Goal: Find contact information: Obtain details needed to contact an individual or organization

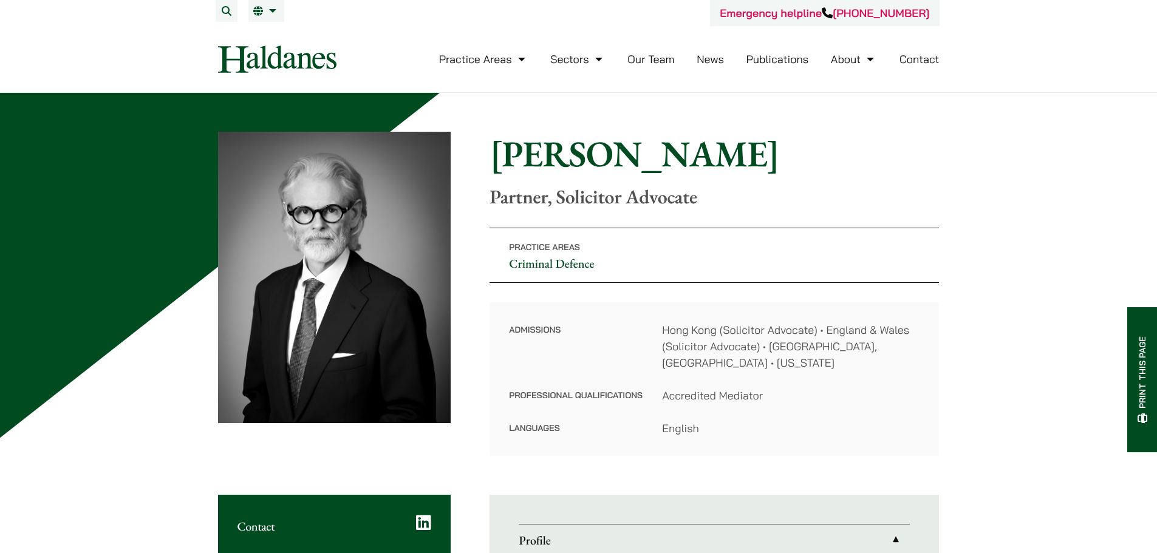
scroll to position [304, 0]
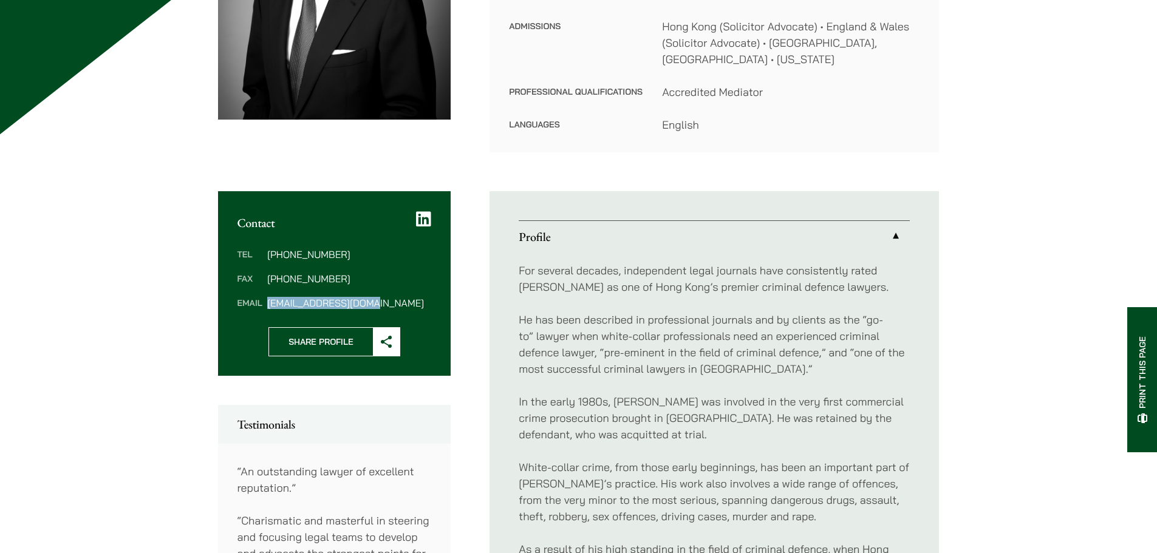
drag, startPoint x: 359, startPoint y: 285, endPoint x: 267, endPoint y: 286, distance: 92.3
click at [267, 298] on dd "[EMAIL_ADDRESS][DOMAIN_NAME]" at bounding box center [349, 303] width 164 height 10
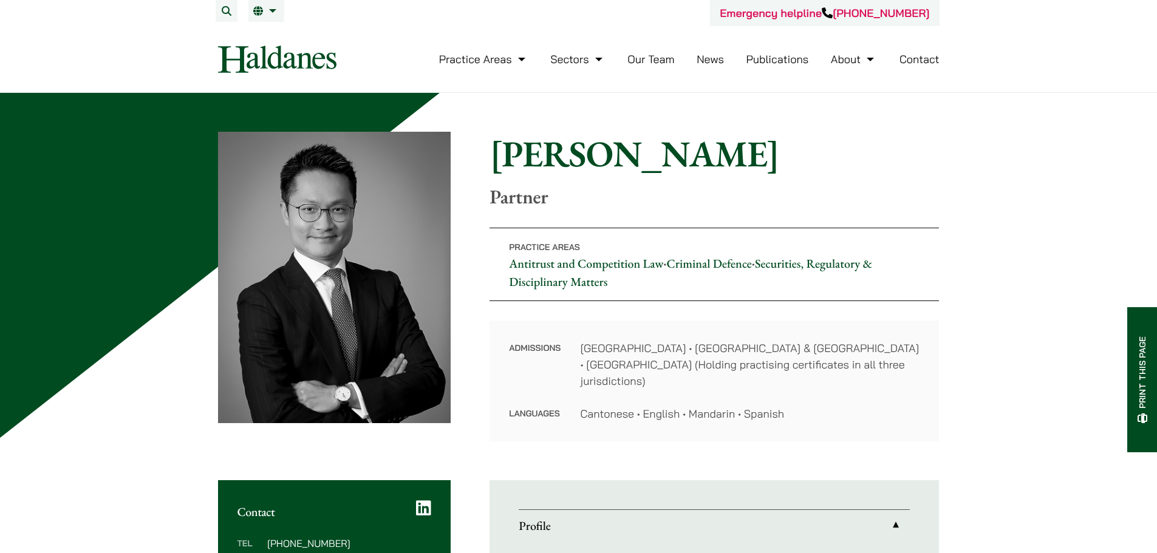
scroll to position [243, 0]
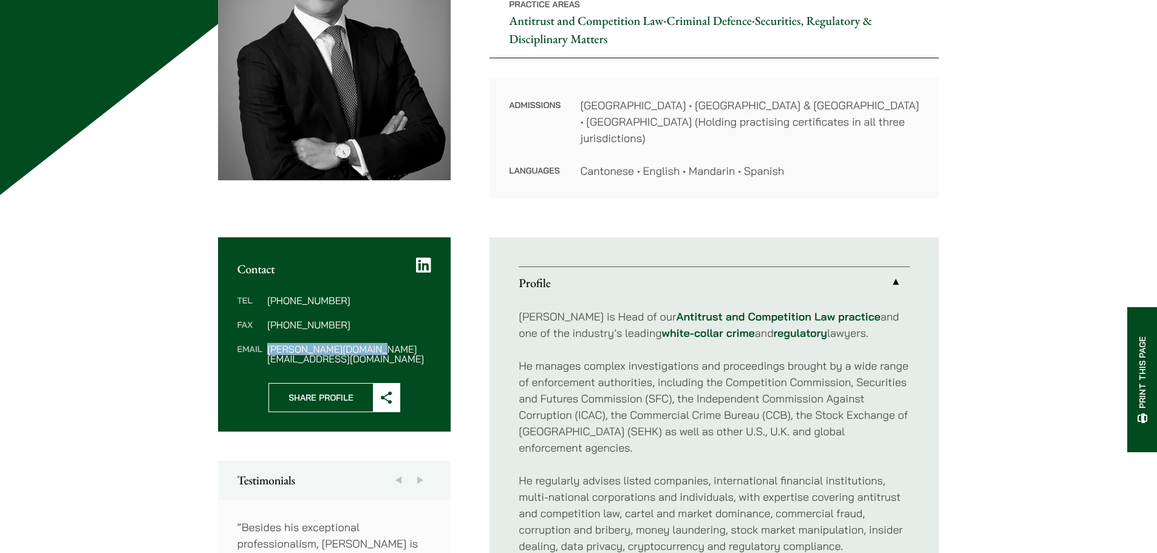
drag, startPoint x: 384, startPoint y: 333, endPoint x: 266, endPoint y: 337, distance: 118.5
click at [266, 337] on dl "Tel (852) 2230 2887 Fax (852) 2845 1637 Email felix.ng@haldanes.com" at bounding box center [334, 330] width 194 height 68
copy dd "felix.ng@haldanes.com"
click at [679, 432] on div "Felix is Head of our Antitrust and Competition Law practice and one of the indu…" at bounding box center [714, 546] width 391 height 495
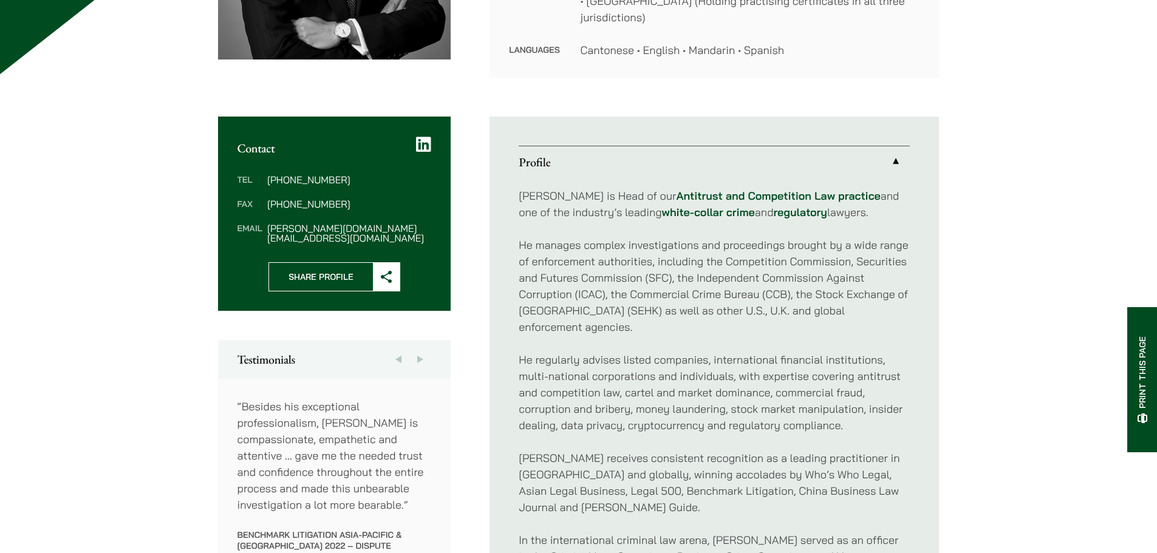
scroll to position [364, 0]
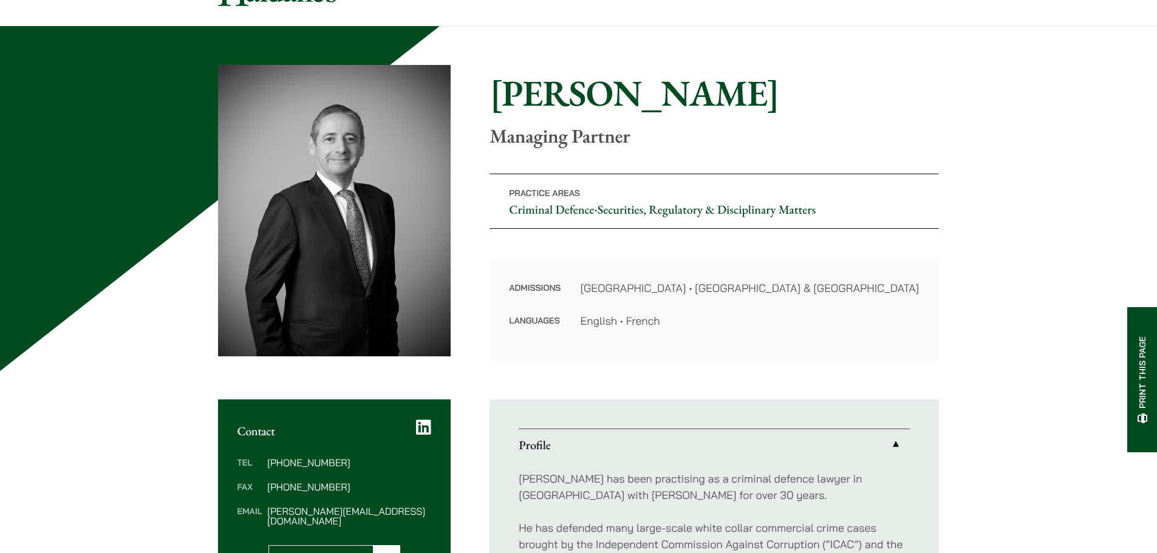
scroll to position [182, 0]
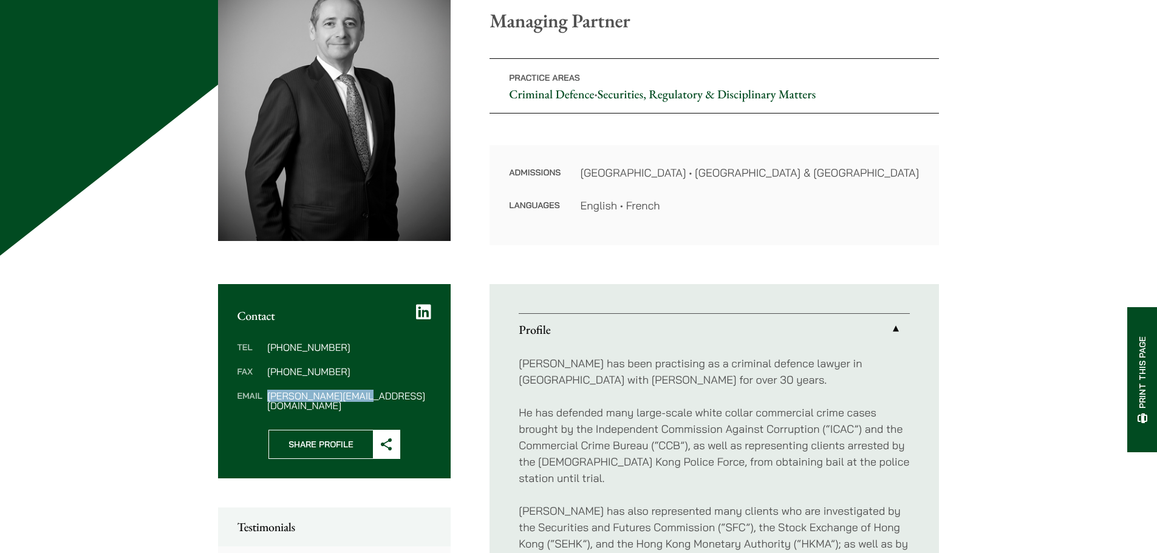
drag, startPoint x: 384, startPoint y: 395, endPoint x: 267, endPoint y: 395, distance: 116.6
click at [267, 395] on dd "powner@haldanes.com" at bounding box center [349, 400] width 164 height 19
copy dd "powner@haldanes.com"
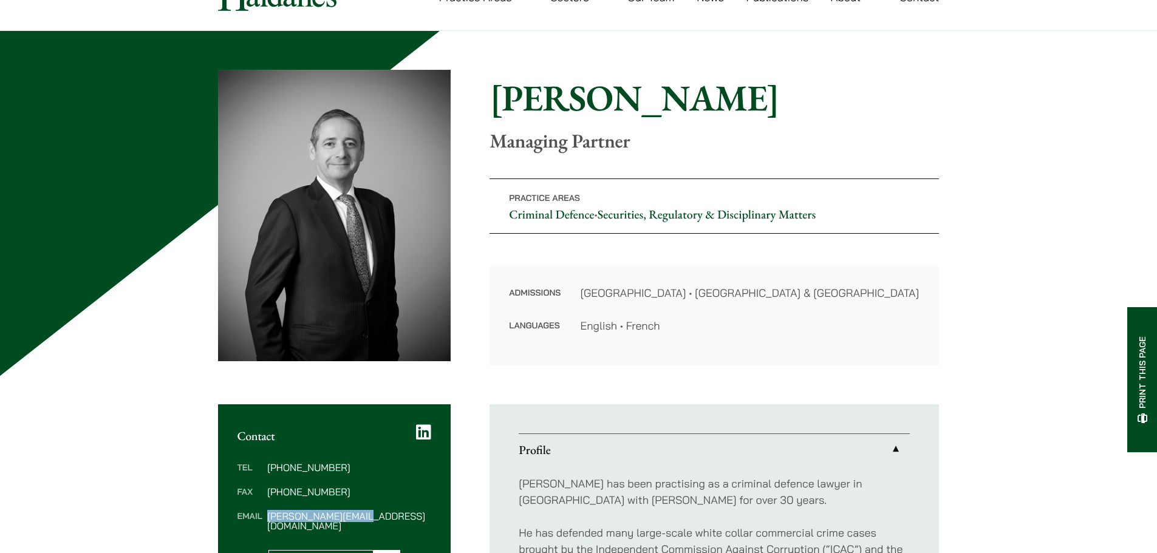
scroll to position [61, 0]
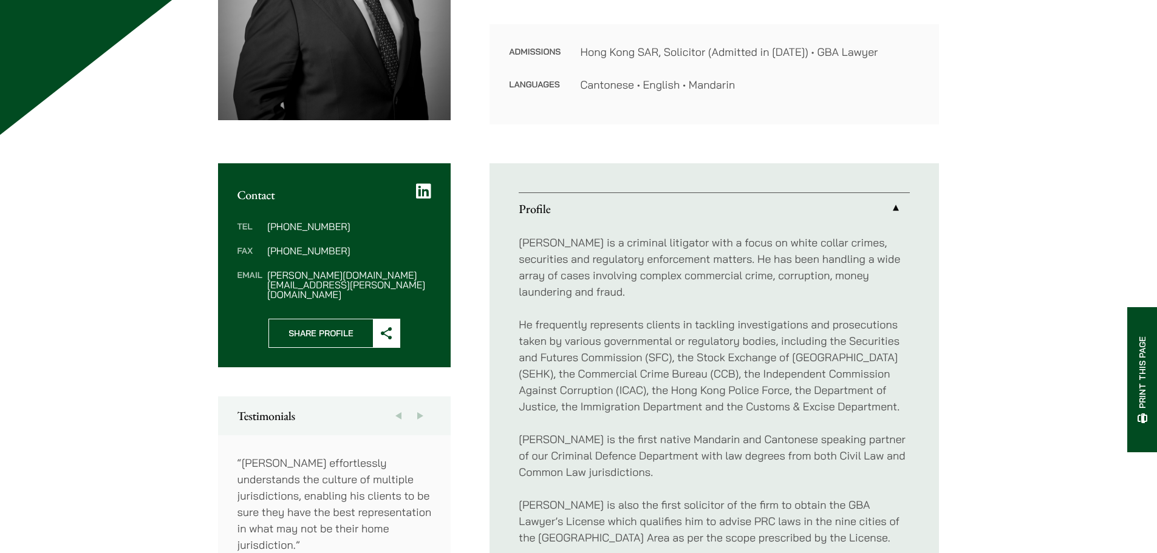
scroll to position [304, 0]
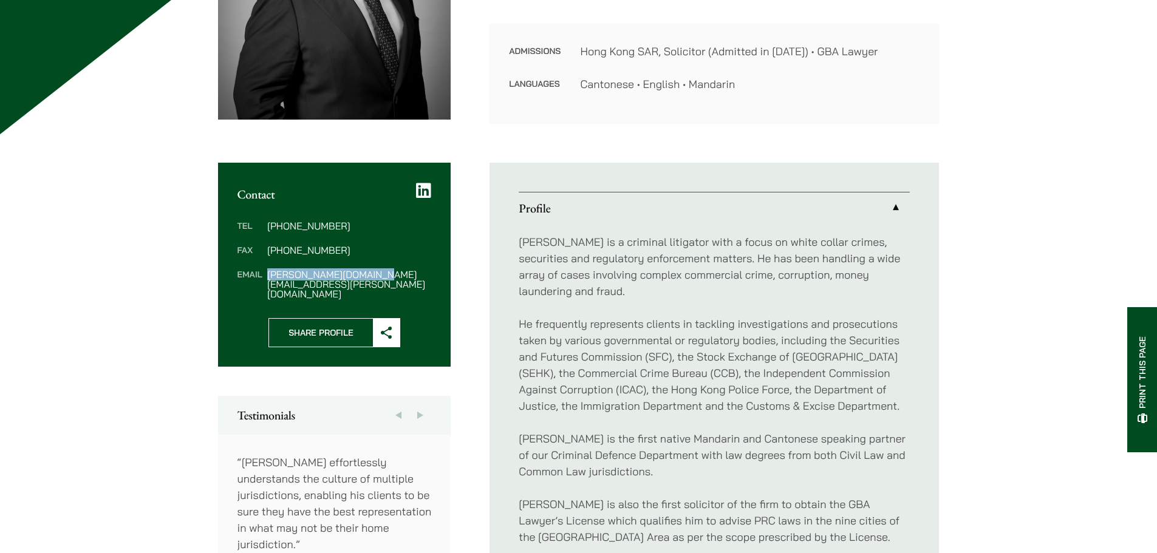
drag, startPoint x: 313, startPoint y: 271, endPoint x: 267, endPoint y: 274, distance: 46.9
click at [267, 274] on dd "paul.wang@haldanes.com" at bounding box center [349, 284] width 164 height 29
copy dd "paul.wang@haldanes.com"
